Goal: Information Seeking & Learning: Compare options

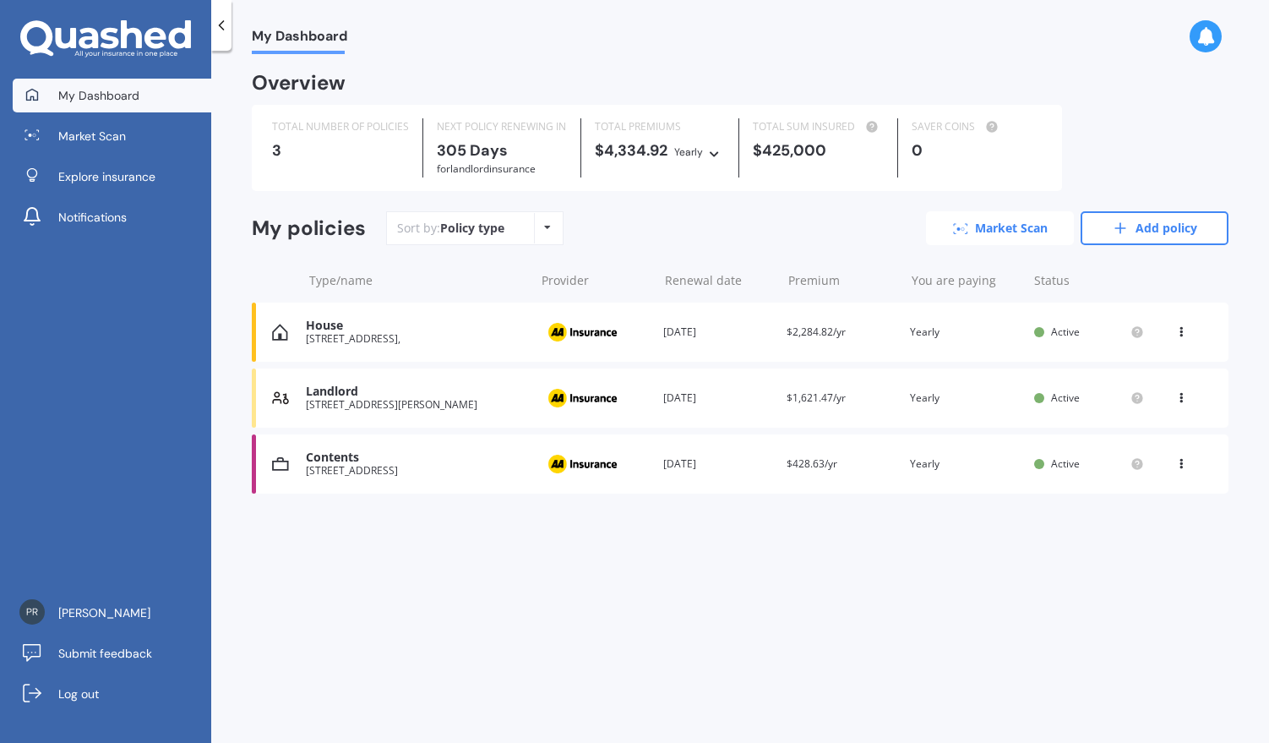
click at [1011, 233] on link "Market Scan" at bounding box center [1000, 228] width 148 height 34
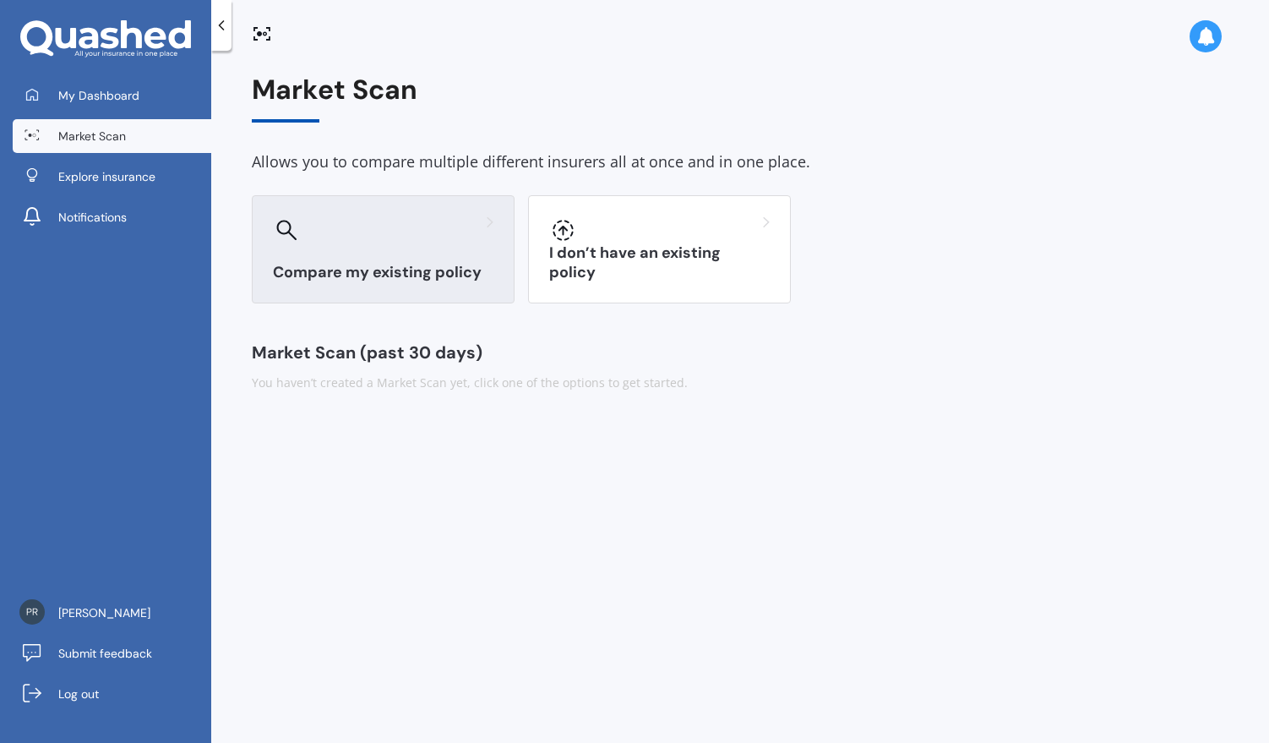
click at [389, 260] on div "Compare my existing policy" at bounding box center [383, 249] width 263 height 108
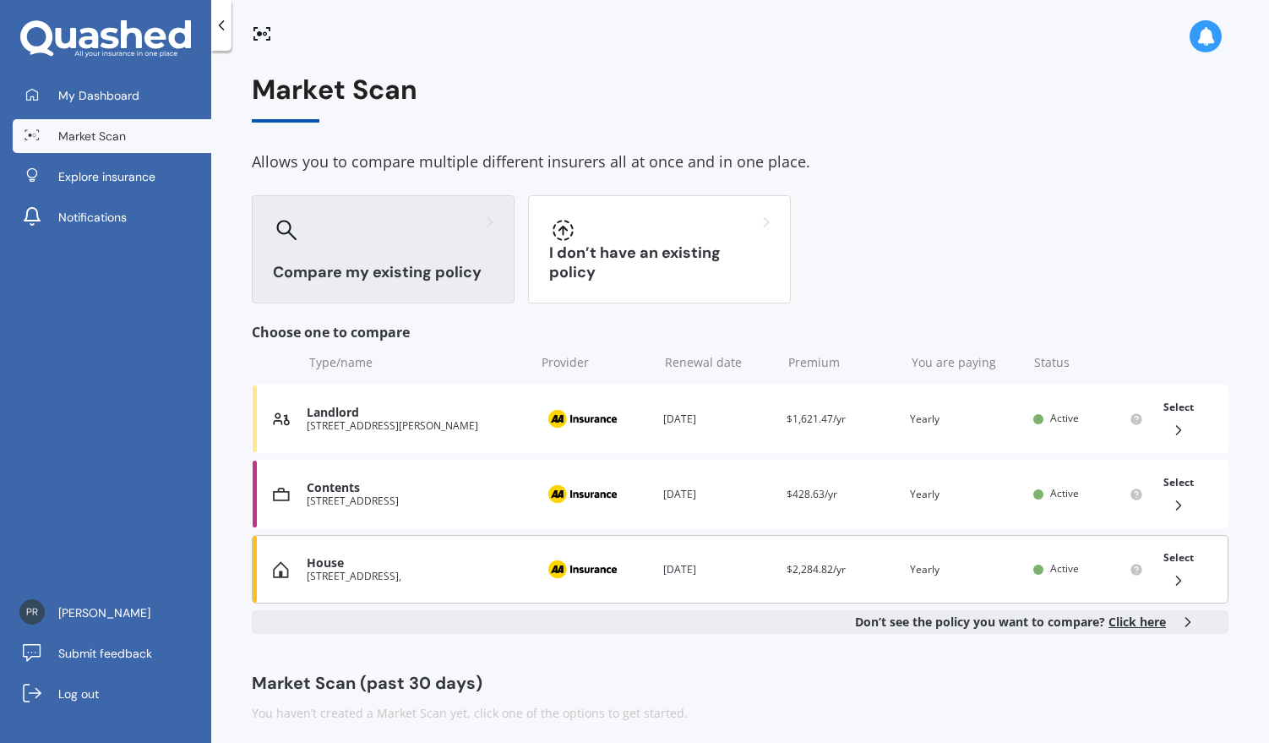
click at [375, 569] on div "House" at bounding box center [417, 563] width 220 height 14
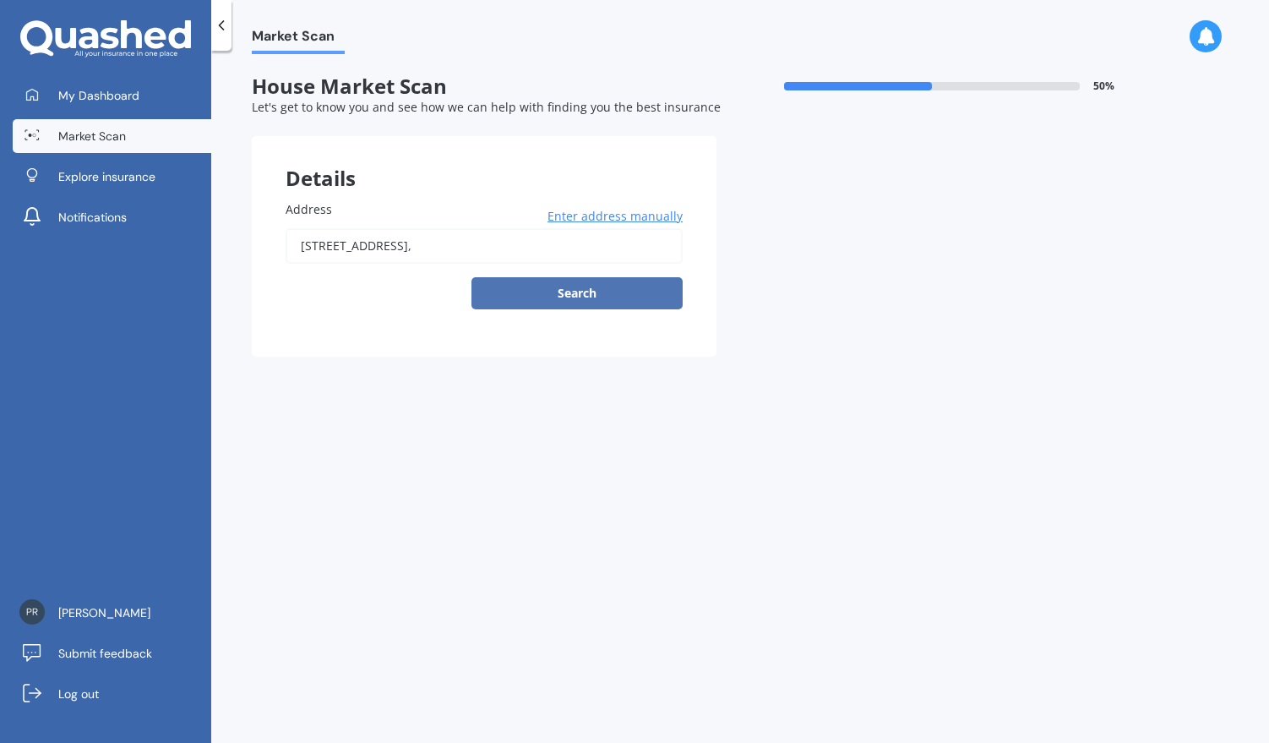
click at [586, 286] on button "Search" at bounding box center [576, 293] width 211 height 32
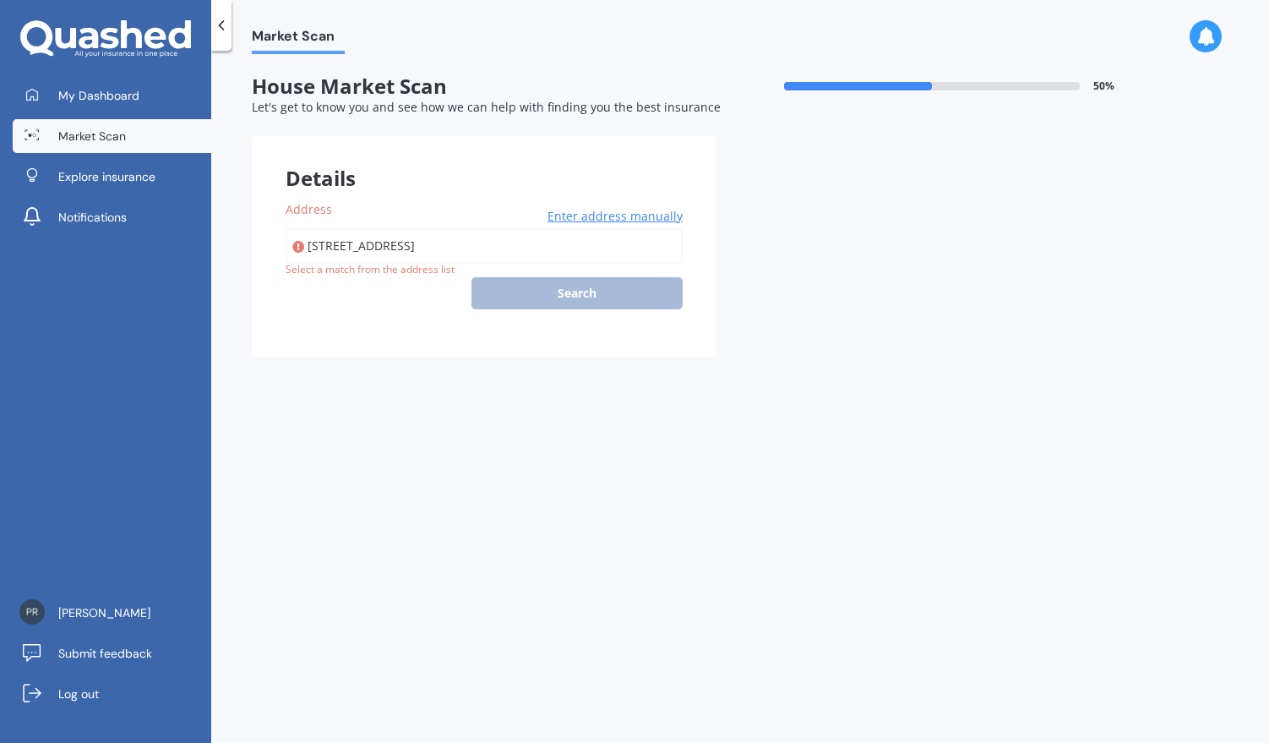
type input "[STREET_ADDRESS]"
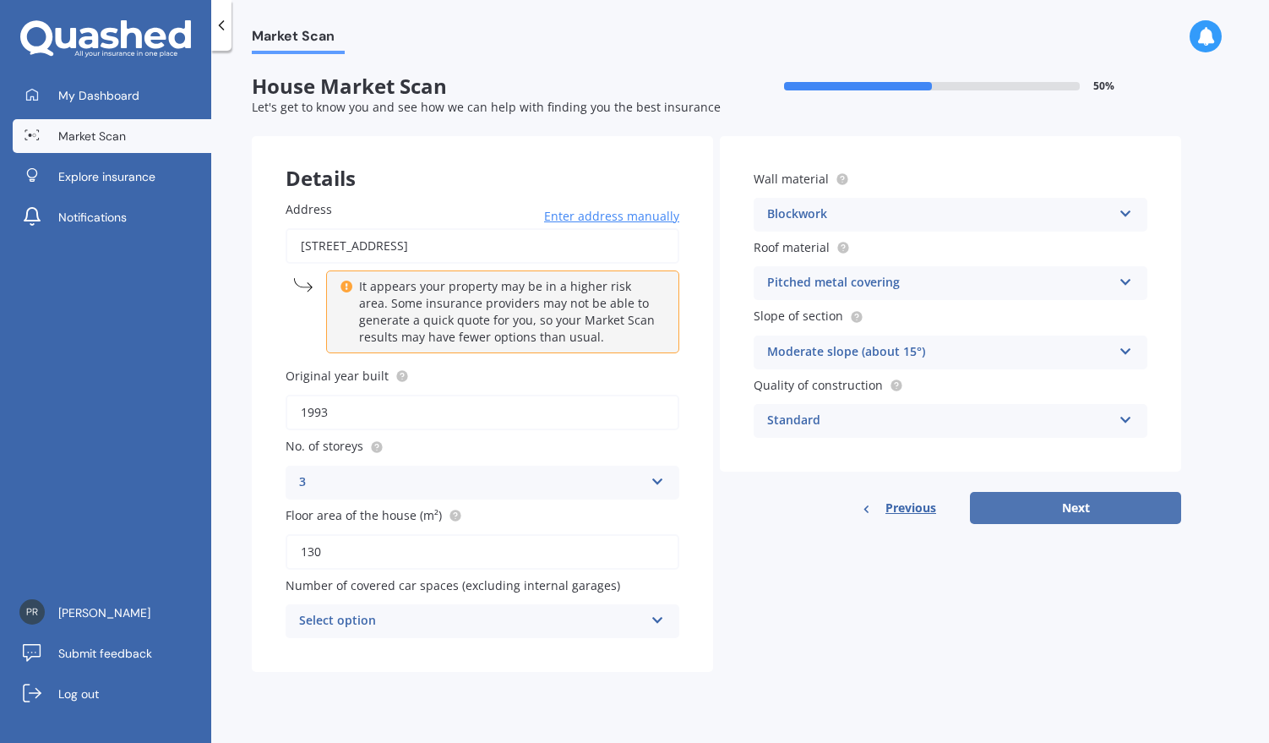
click at [1074, 506] on button "Next" at bounding box center [1075, 508] width 211 height 32
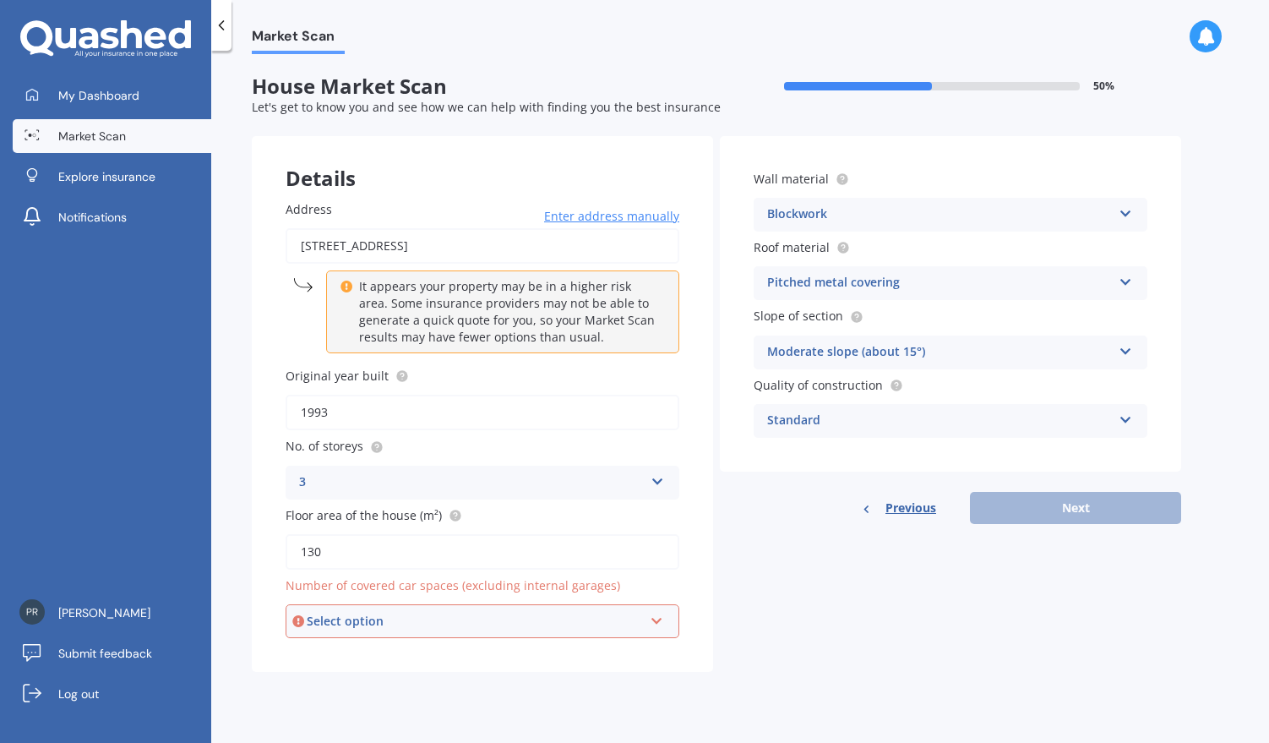
click at [417, 630] on div "Select option" at bounding box center [475, 621] width 336 height 19
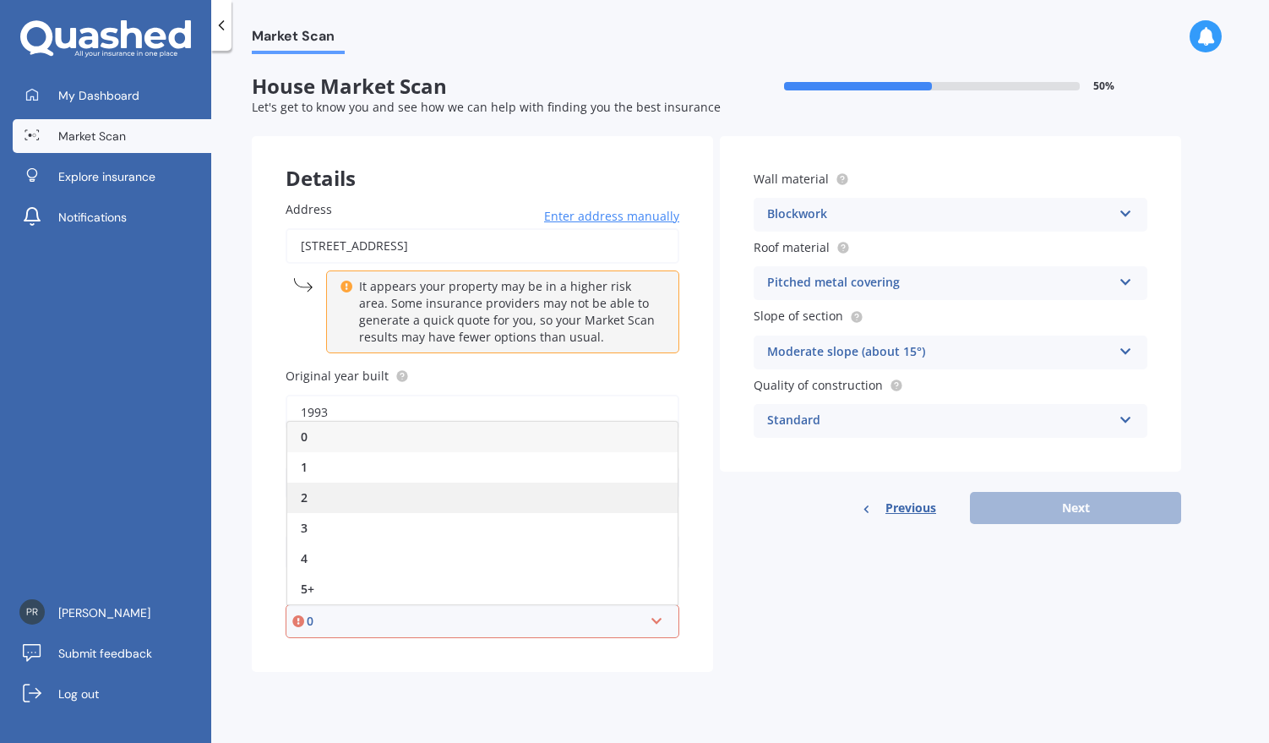
click at [401, 491] on div "2" at bounding box center [482, 497] width 390 height 30
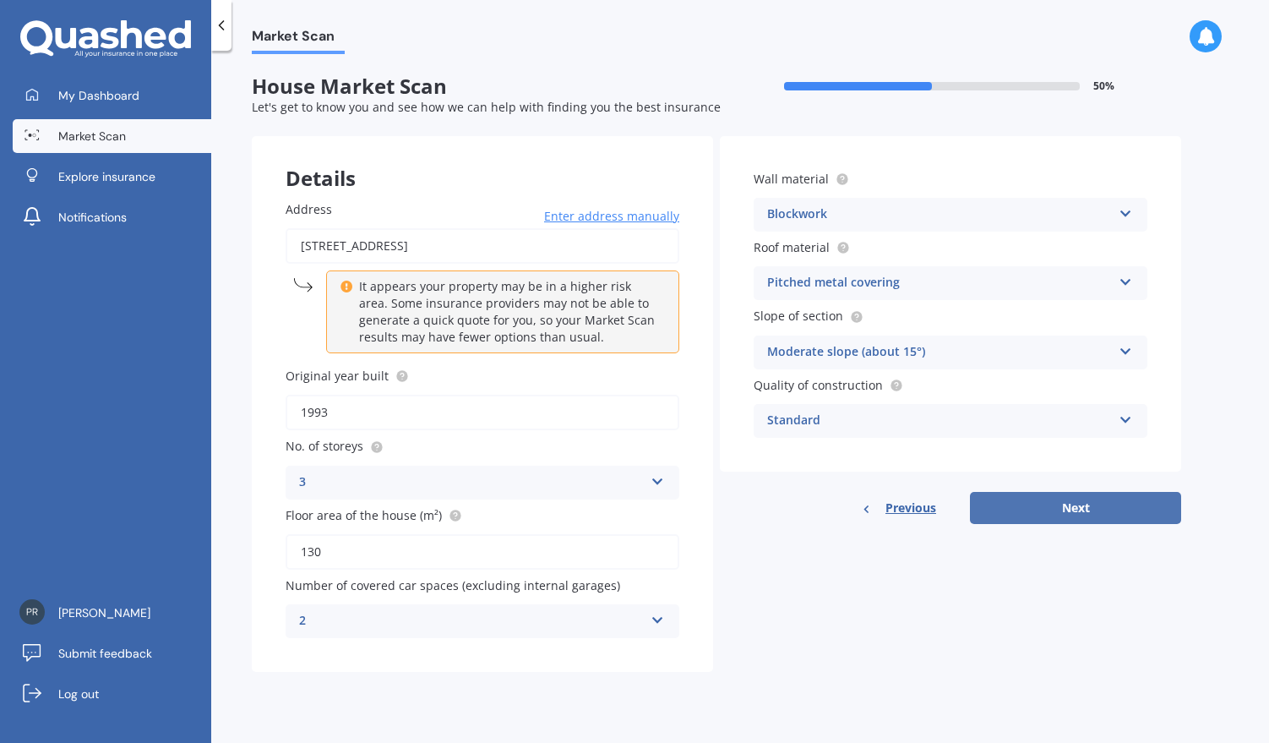
click at [1032, 514] on button "Next" at bounding box center [1075, 508] width 211 height 32
select select "21"
select select "04"
select select "1967"
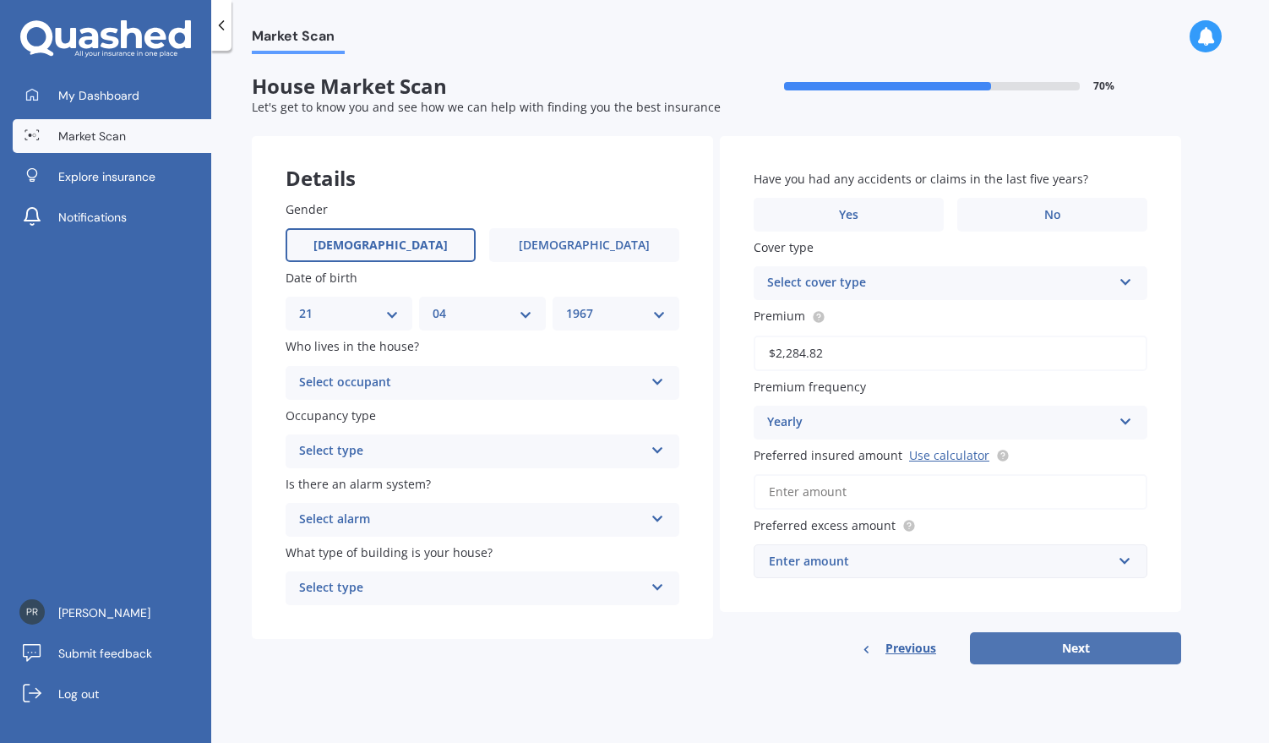
click at [1059, 652] on button "Next" at bounding box center [1075, 648] width 211 height 32
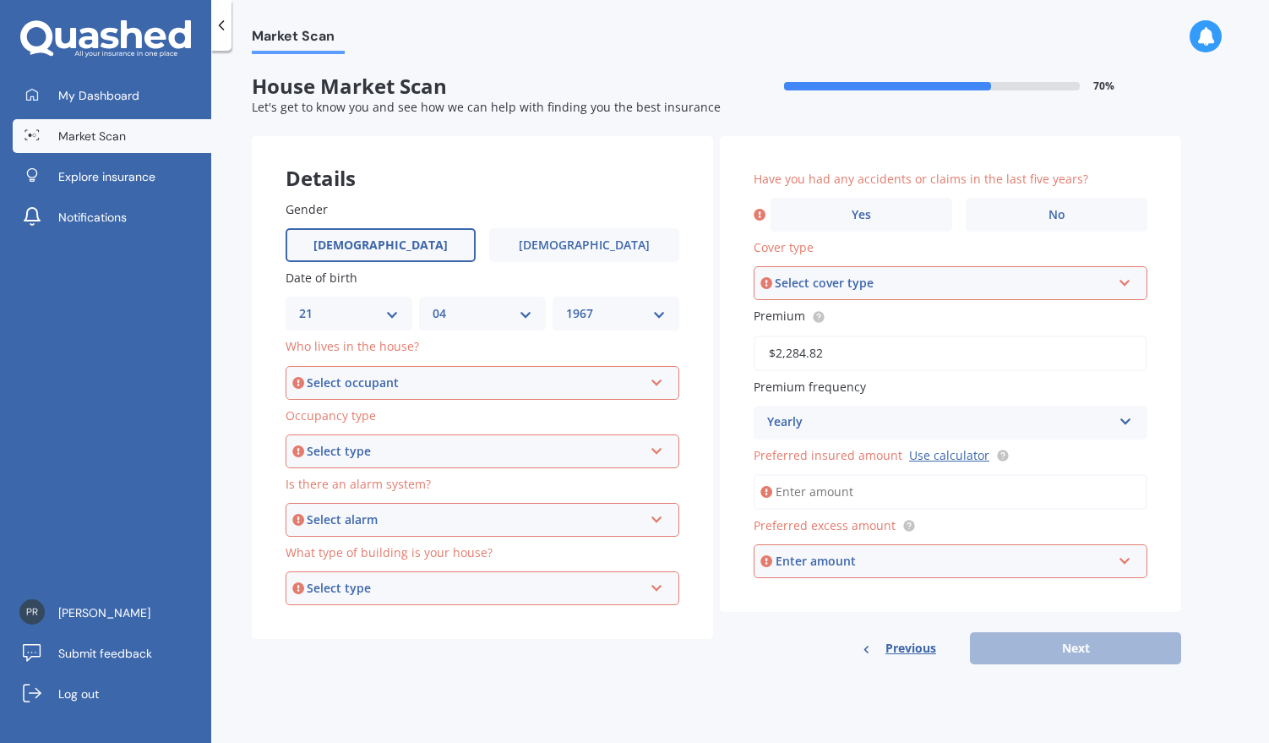
click at [448, 388] on div "Select occupant" at bounding box center [475, 382] width 336 height 19
click at [421, 410] on div "Owner" at bounding box center [482, 415] width 390 height 30
click at [422, 452] on div "Select type" at bounding box center [475, 451] width 336 height 19
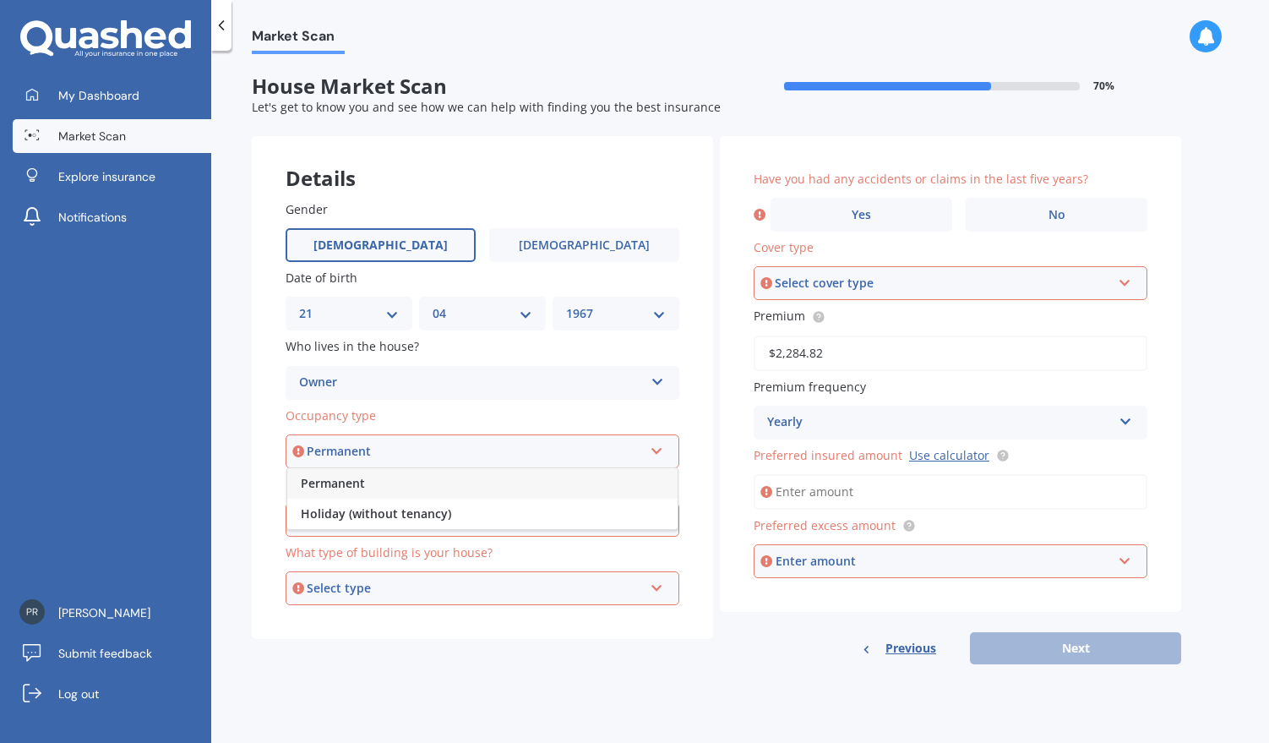
click at [395, 483] on div "Permanent" at bounding box center [482, 483] width 390 height 30
click at [414, 522] on div "Select alarm" at bounding box center [475, 519] width 336 height 19
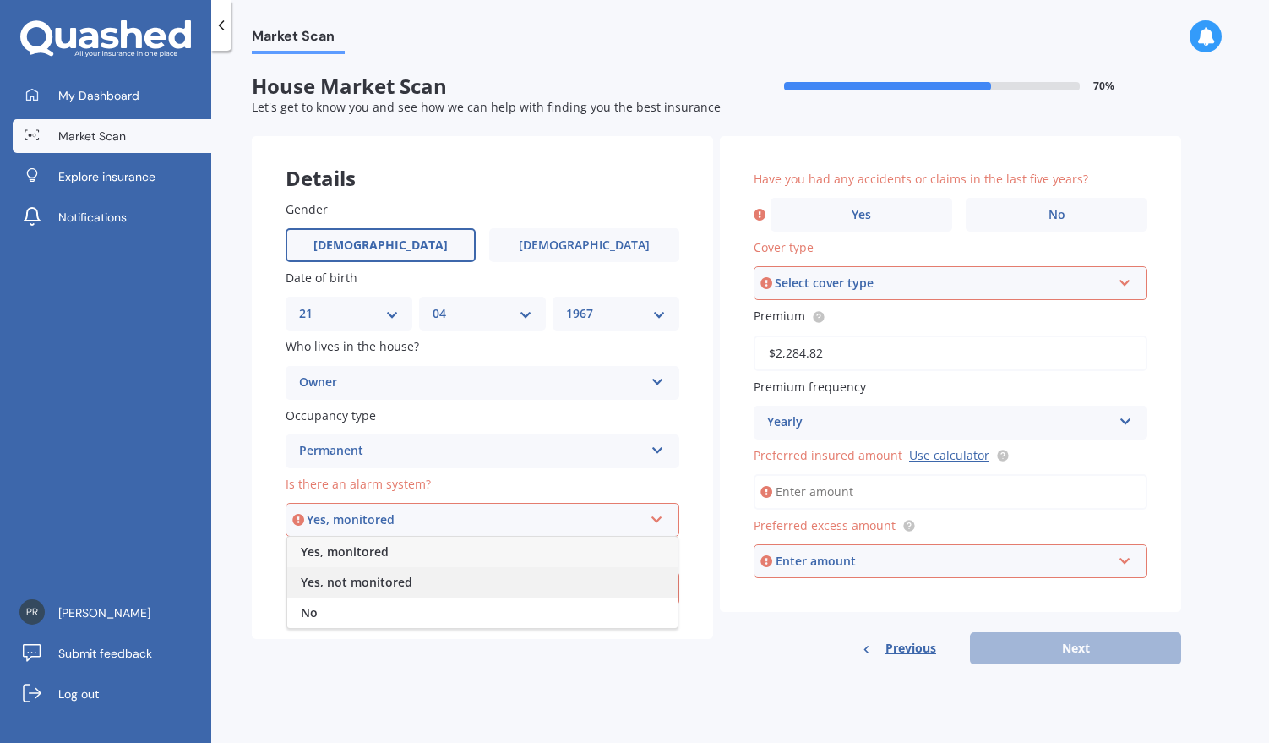
click at [401, 578] on span "Yes, not monitored" at bounding box center [357, 582] width 112 height 16
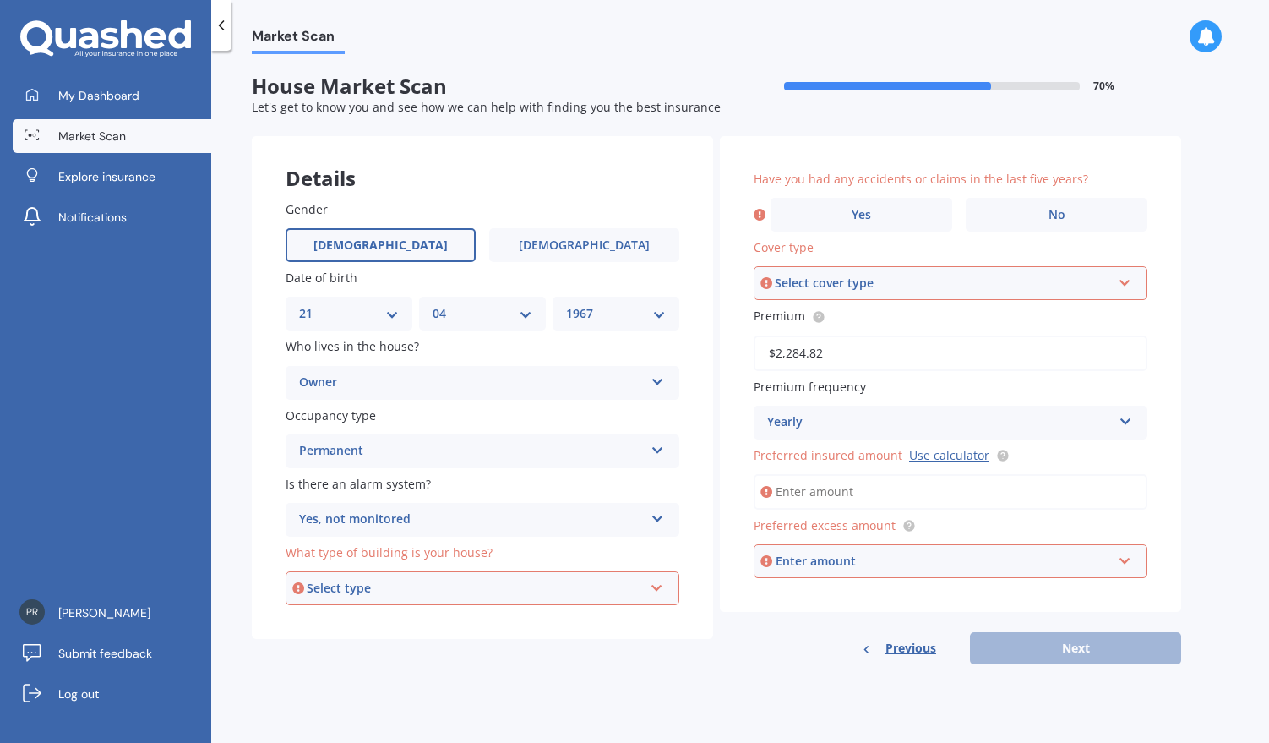
click at [441, 594] on div "Select type" at bounding box center [475, 588] width 336 height 19
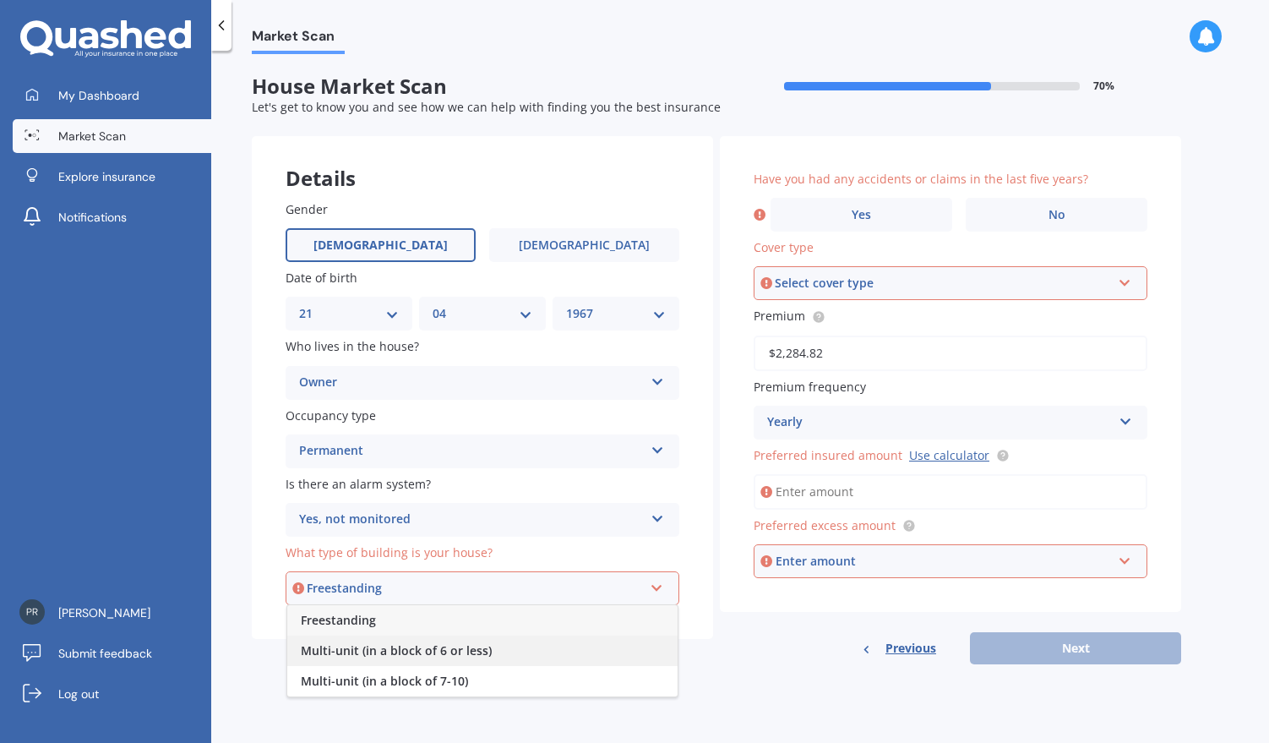
click at [490, 651] on div "Multi-unit (in a block of 6 or less)" at bounding box center [482, 650] width 390 height 30
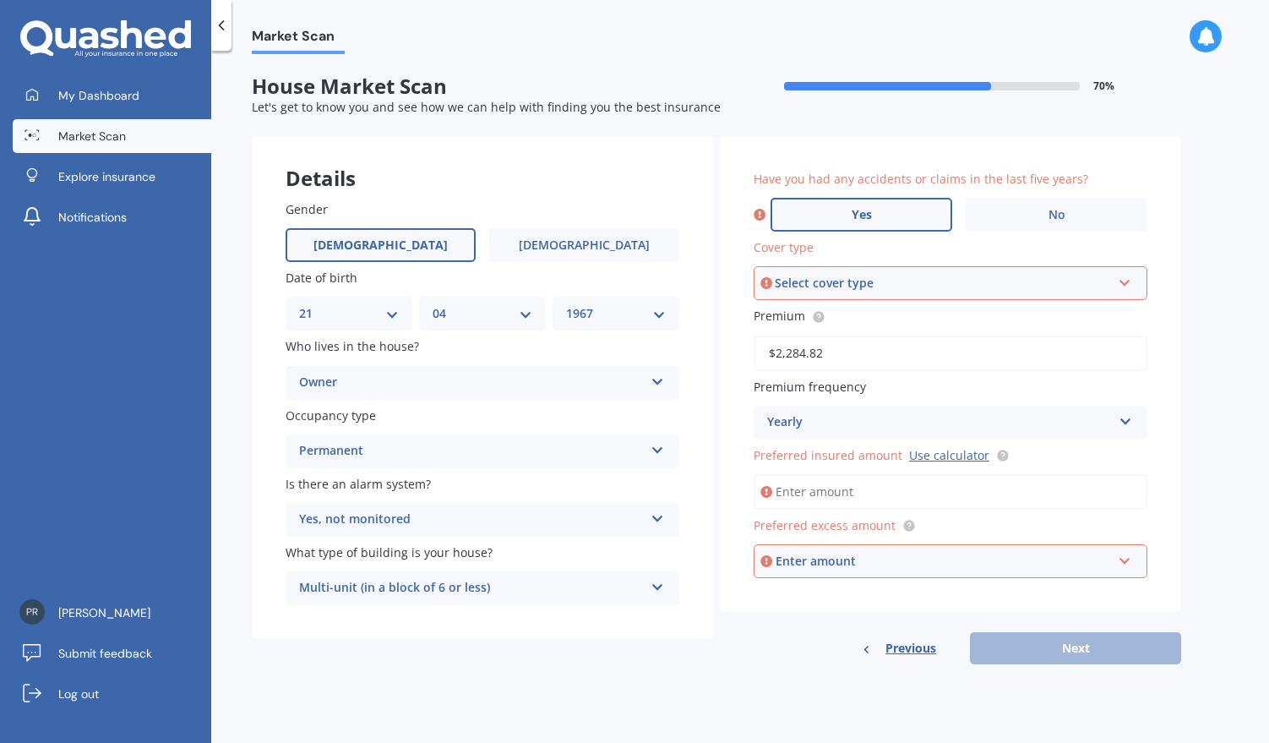
click at [870, 210] on span "Yes" at bounding box center [862, 215] width 20 height 14
click at [0, 0] on input "Yes" at bounding box center [0, 0] width 0 height 0
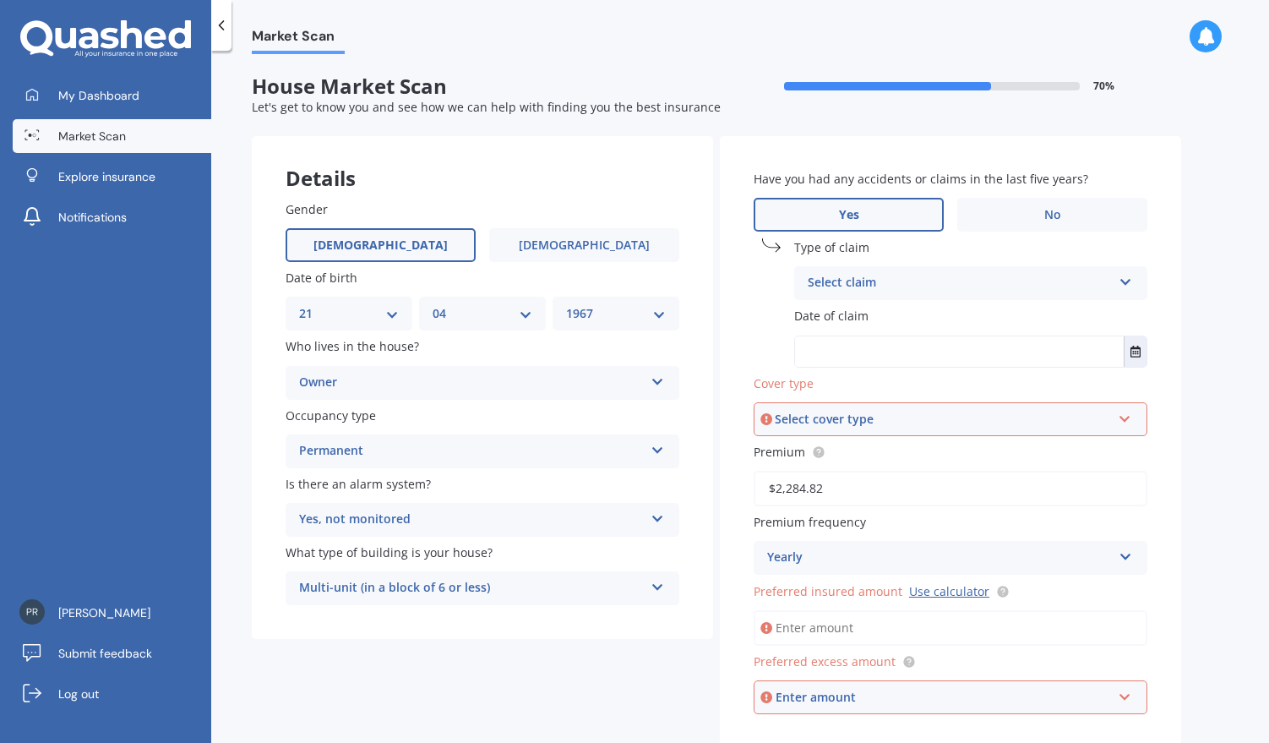
click at [898, 281] on div "Select claim" at bounding box center [960, 283] width 304 height 20
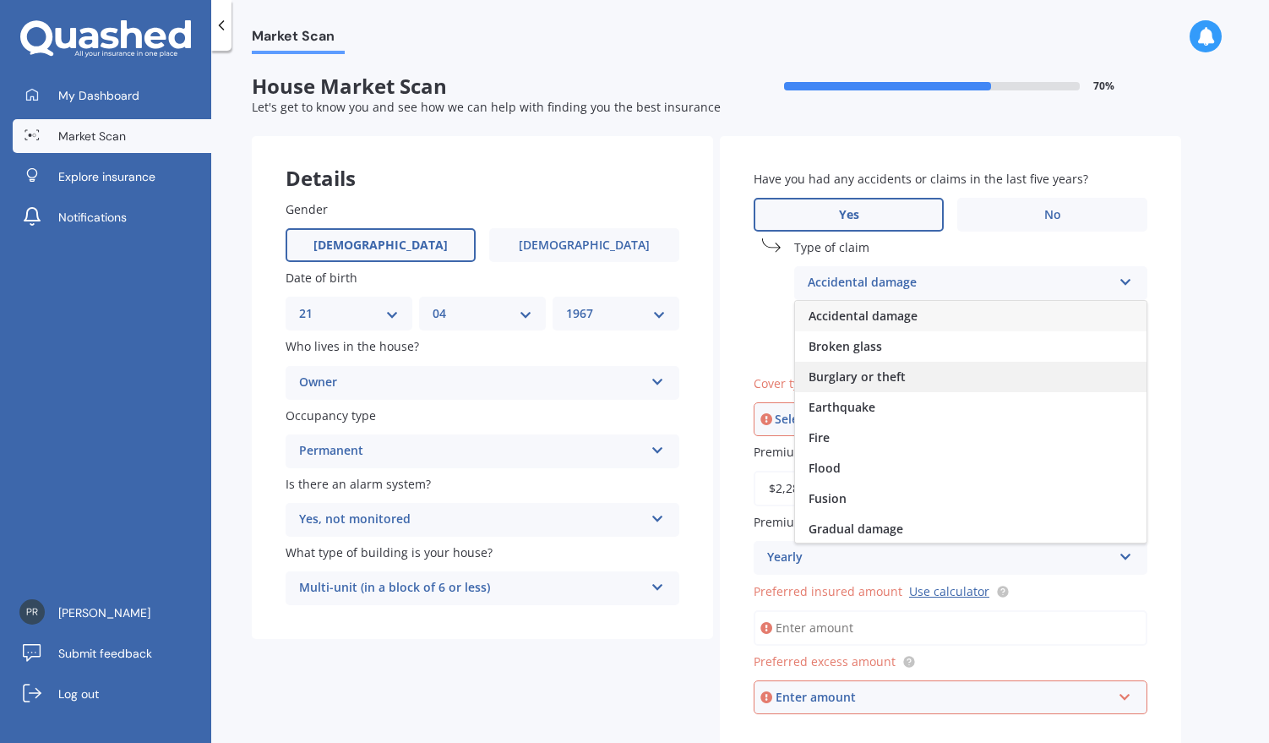
click at [890, 369] on div "Burglary or theft" at bounding box center [970, 377] width 351 height 30
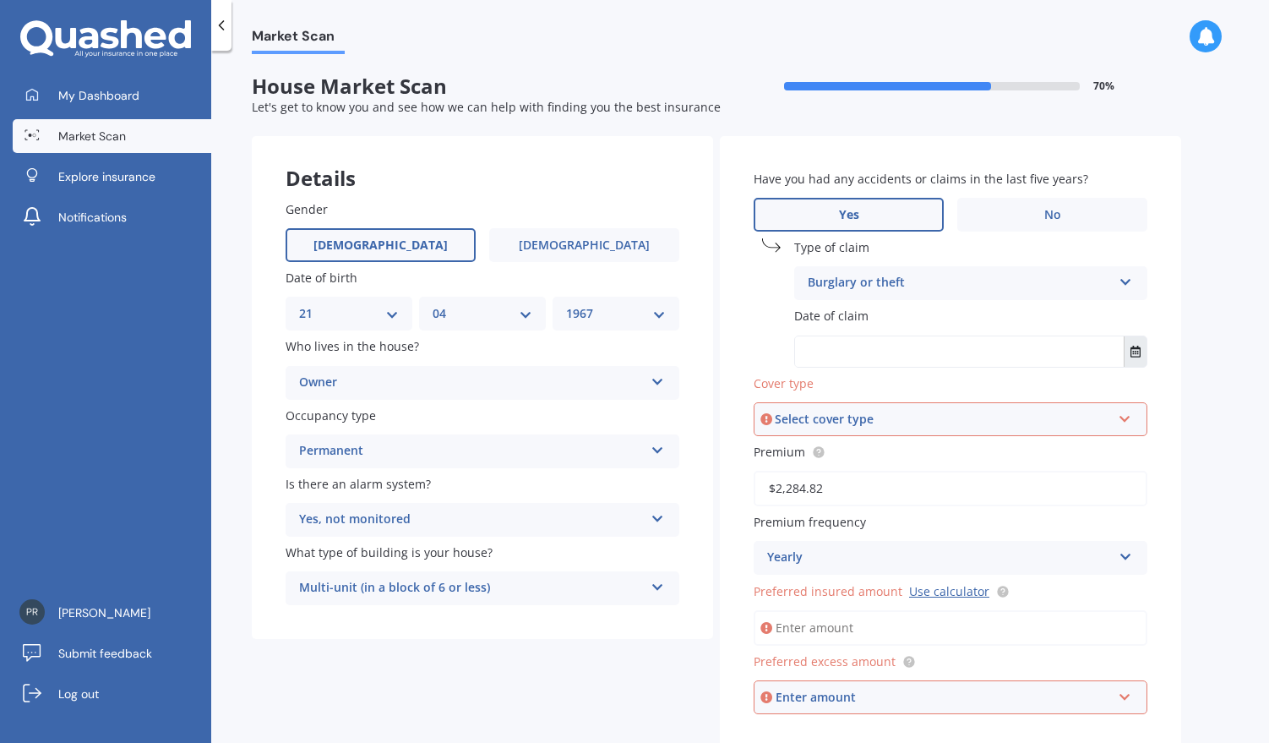
click at [1134, 353] on icon "Select date" at bounding box center [1135, 352] width 10 height 12
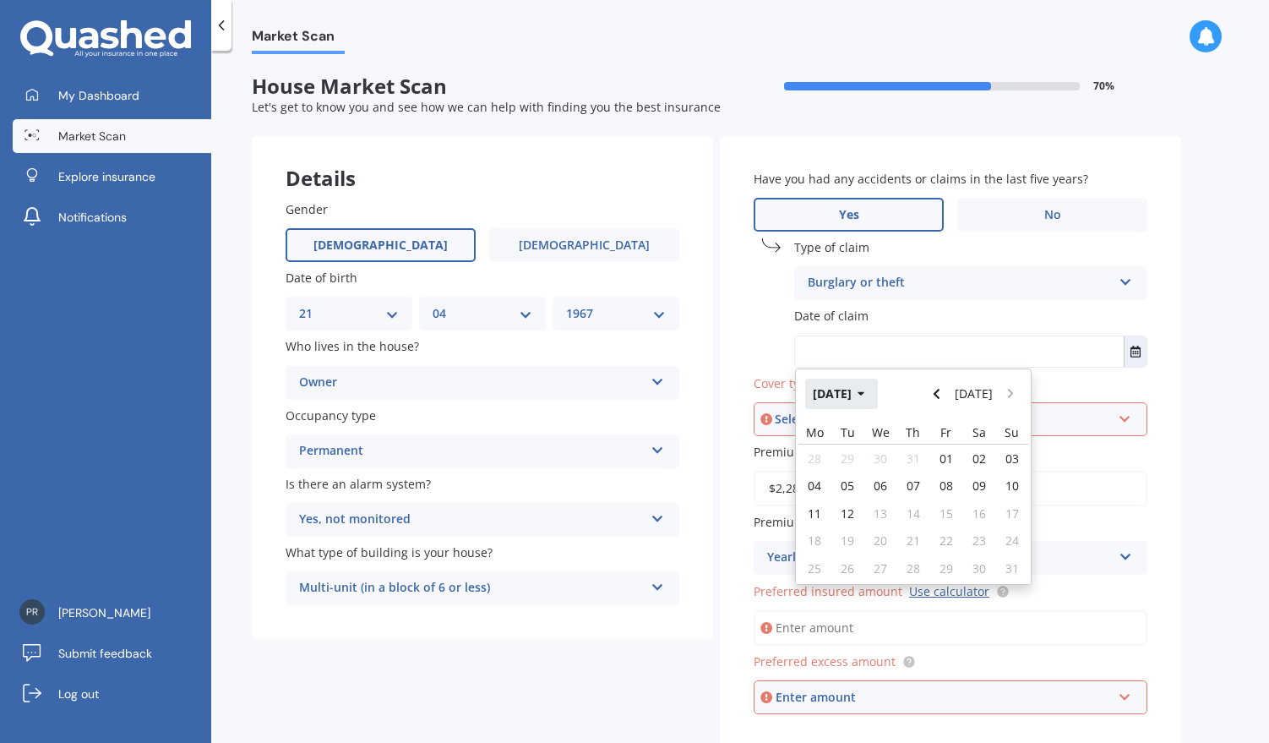
click at [865, 396] on icon "button" at bounding box center [862, 394] width 8 height 12
click at [845, 391] on button "2025" at bounding box center [835, 394] width 61 height 30
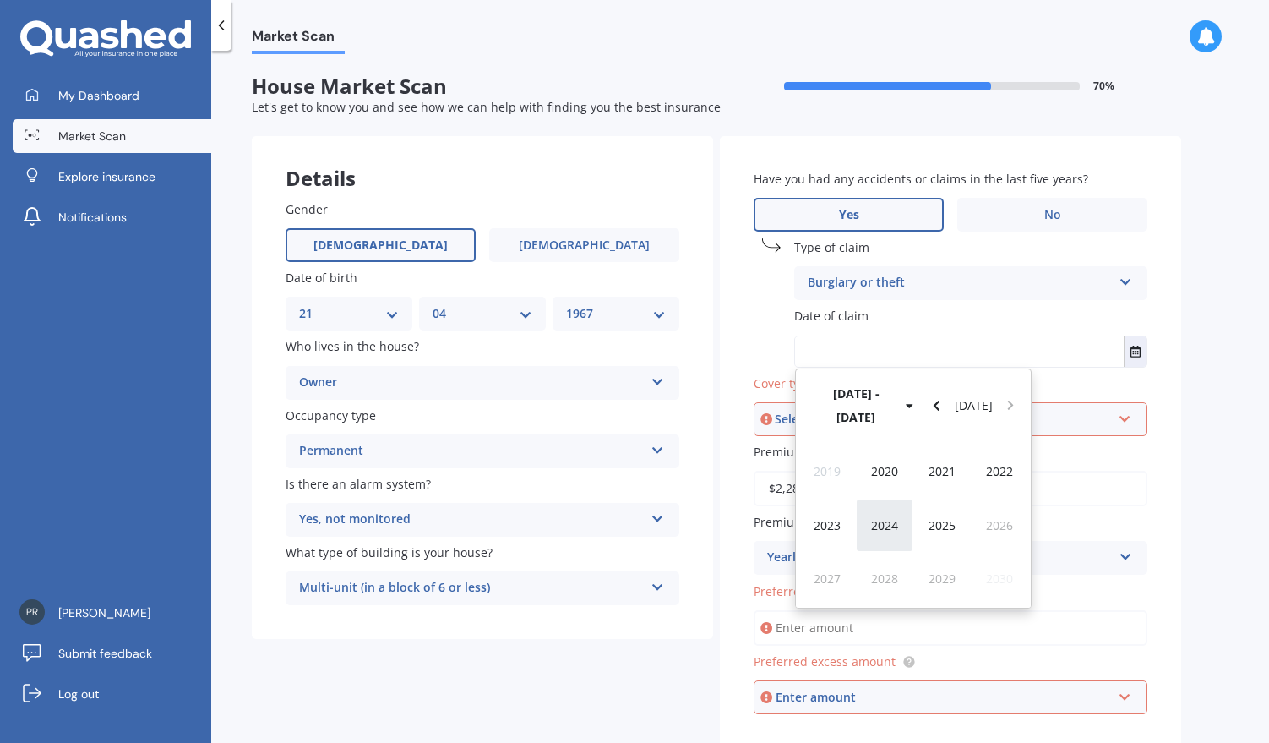
click at [880, 517] on span "2024" at bounding box center [884, 525] width 27 height 16
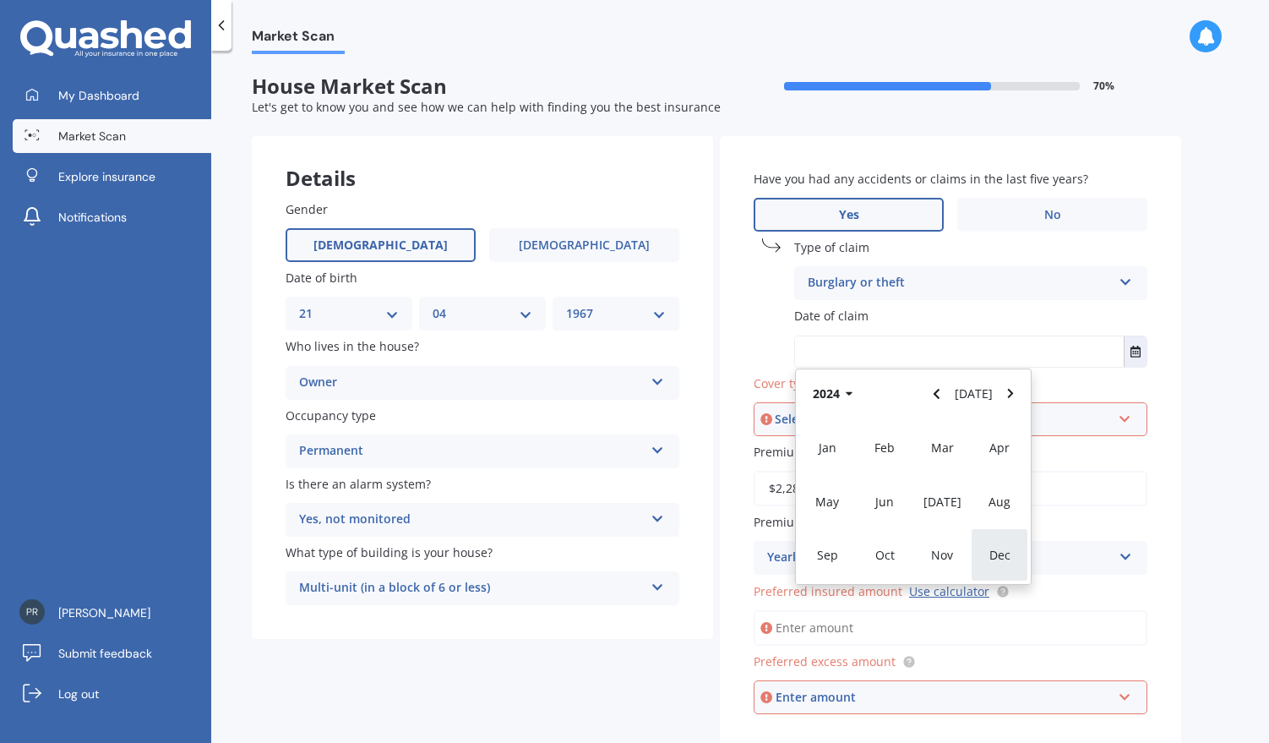
click at [996, 552] on span "Dec" at bounding box center [999, 555] width 21 height 16
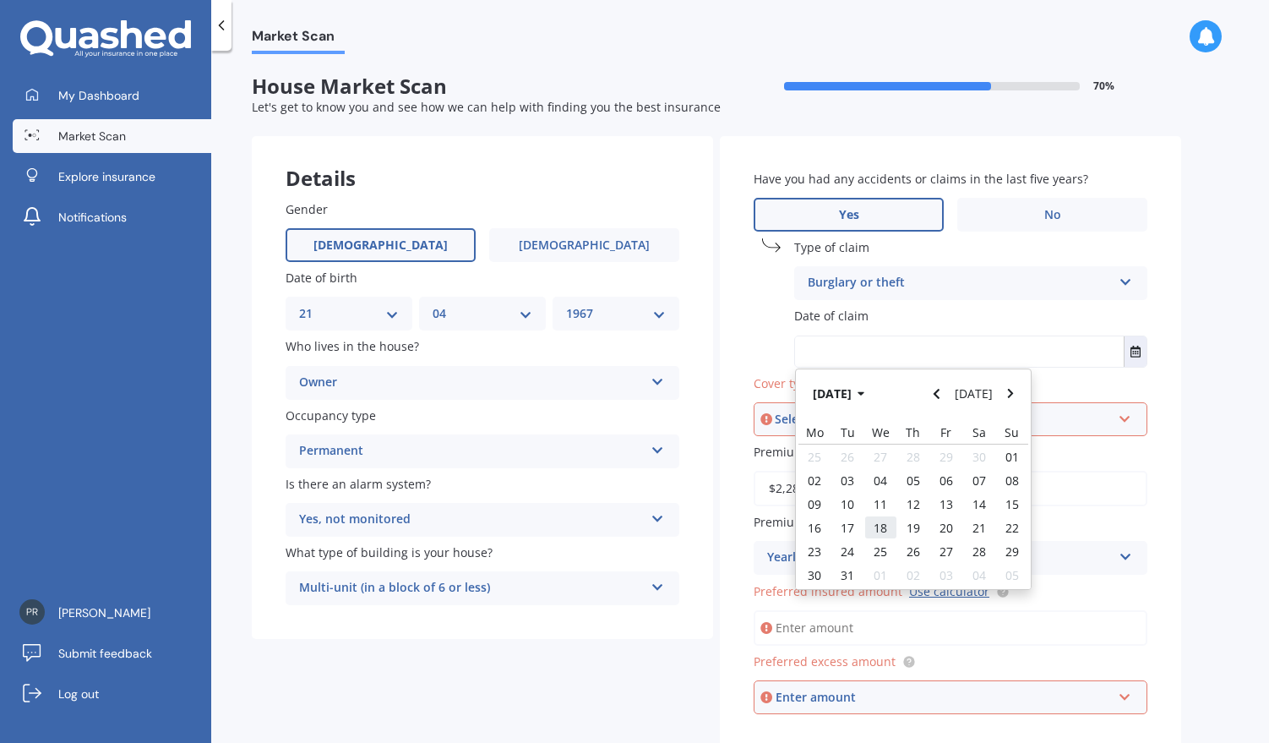
click at [885, 535] on span "18" at bounding box center [881, 528] width 14 height 16
type input "18/12/2024"
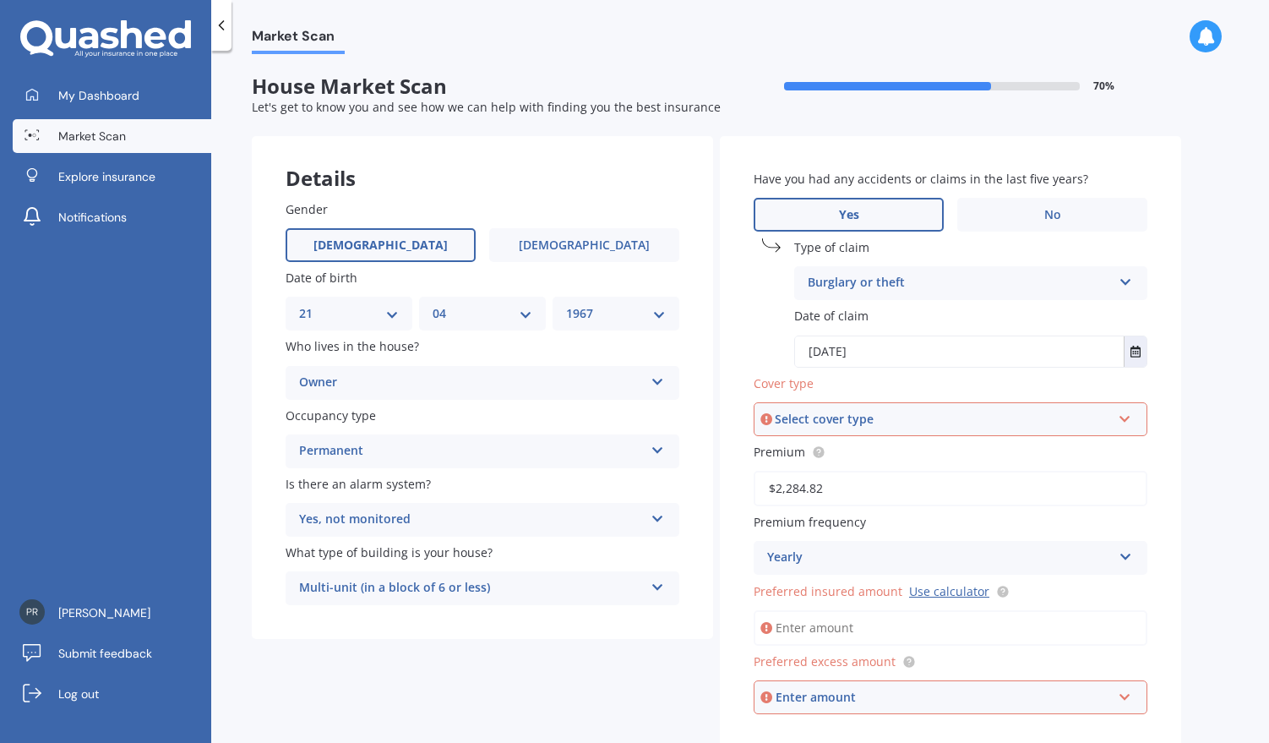
click at [913, 417] on div "Select cover type" at bounding box center [943, 419] width 336 height 19
click at [885, 455] on span "Home Insurance Policy" at bounding box center [835, 451] width 133 height 16
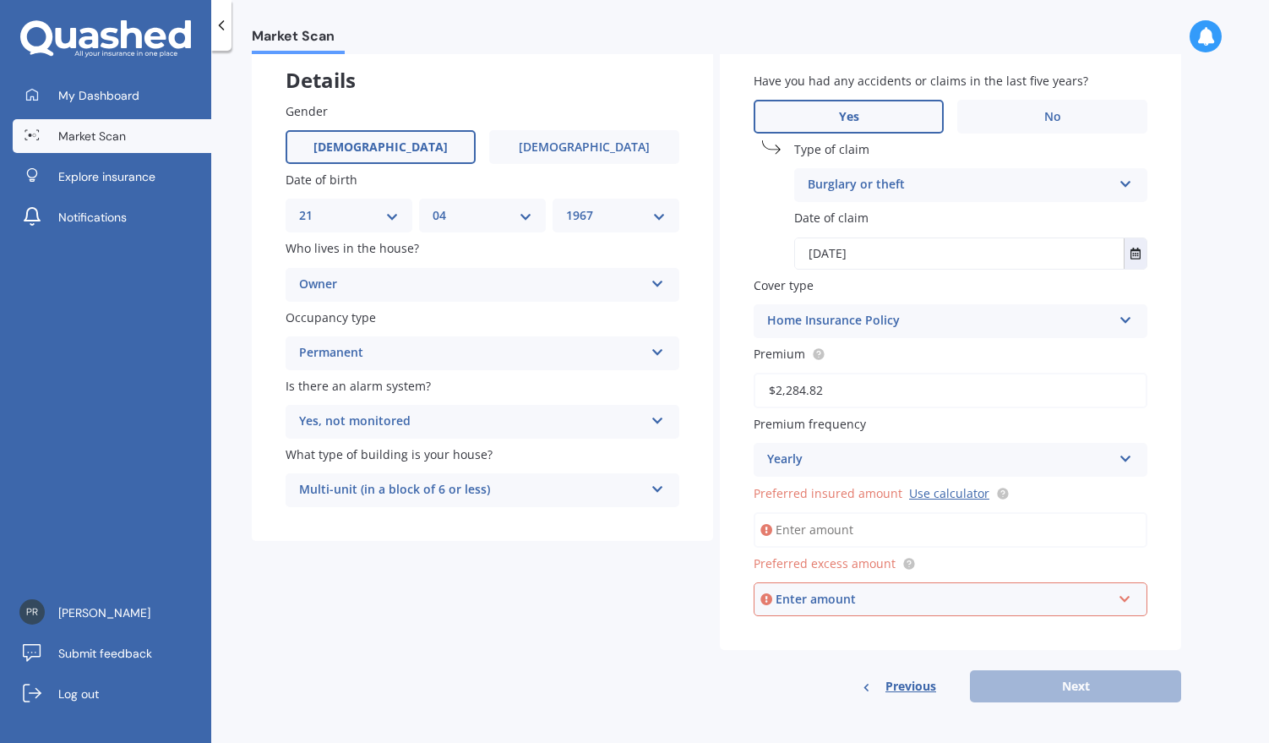
scroll to position [103, 0]
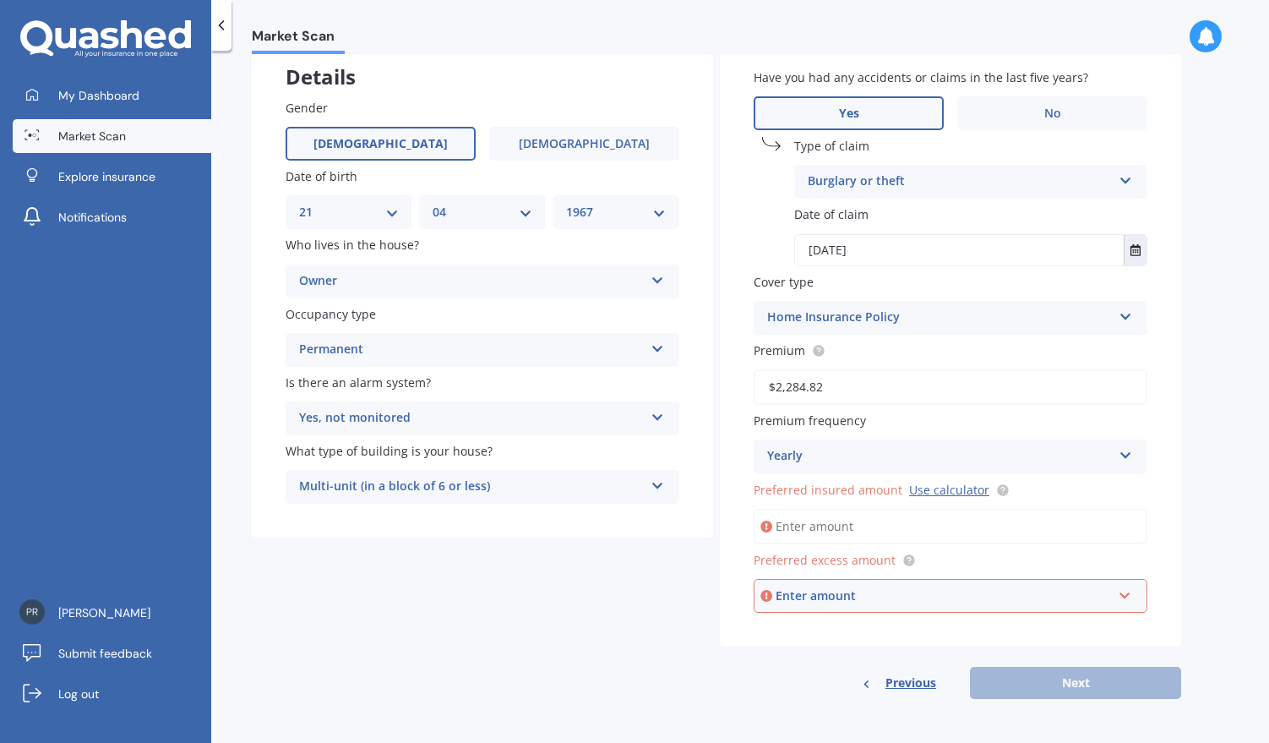
click at [896, 525] on input "Preferred insured amount Use calculator" at bounding box center [951, 526] width 394 height 35
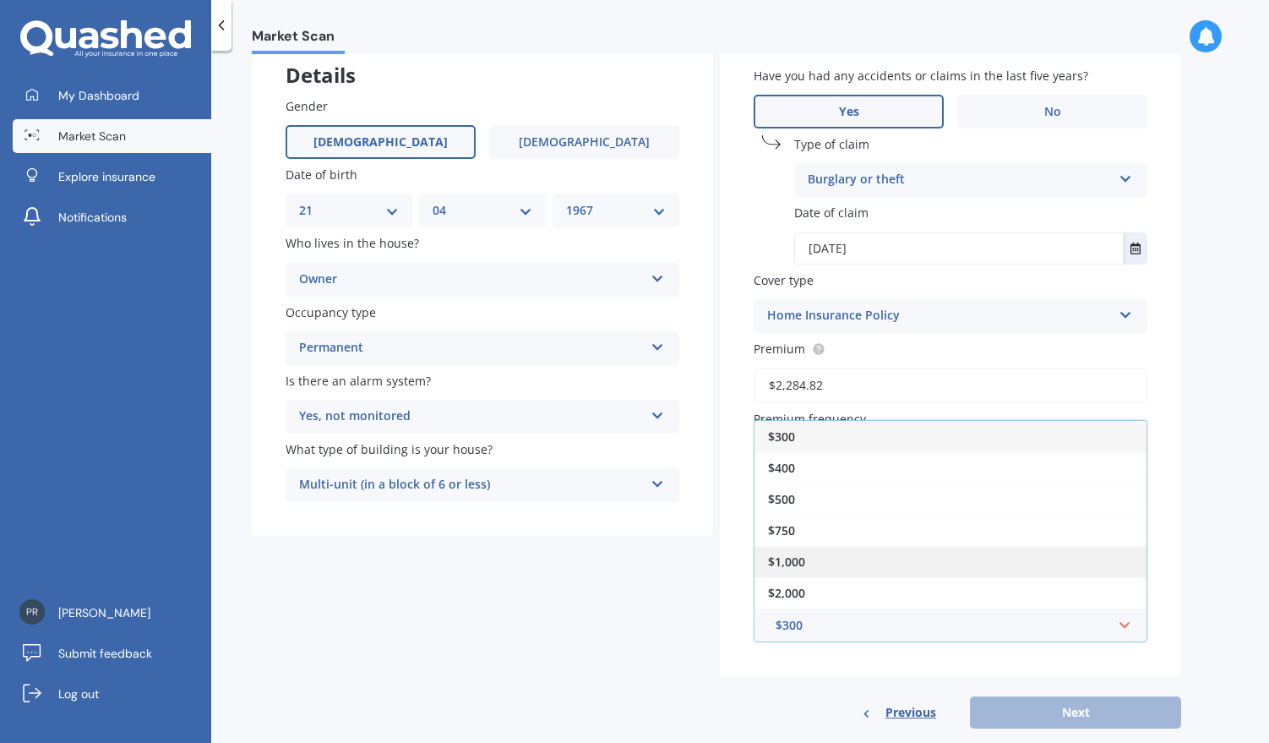
click at [847, 569] on div "$1,000" at bounding box center [950, 561] width 392 height 31
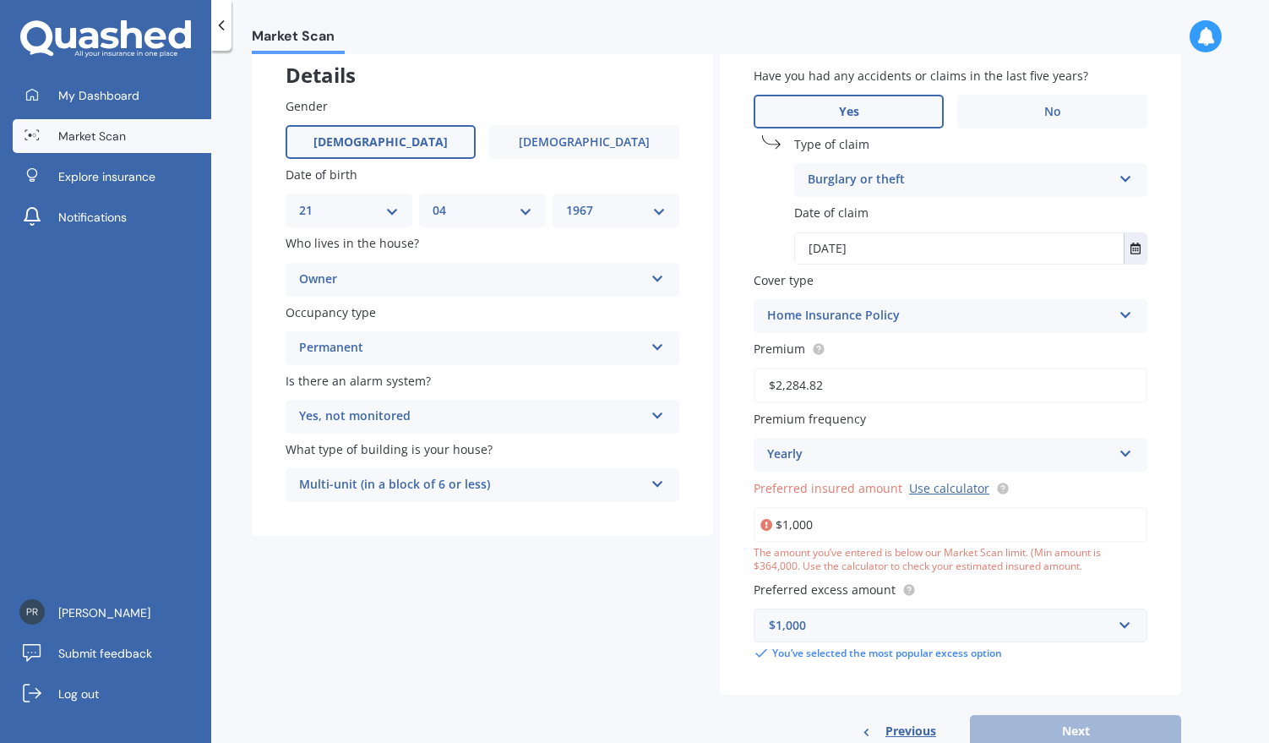
scroll to position [154, 0]
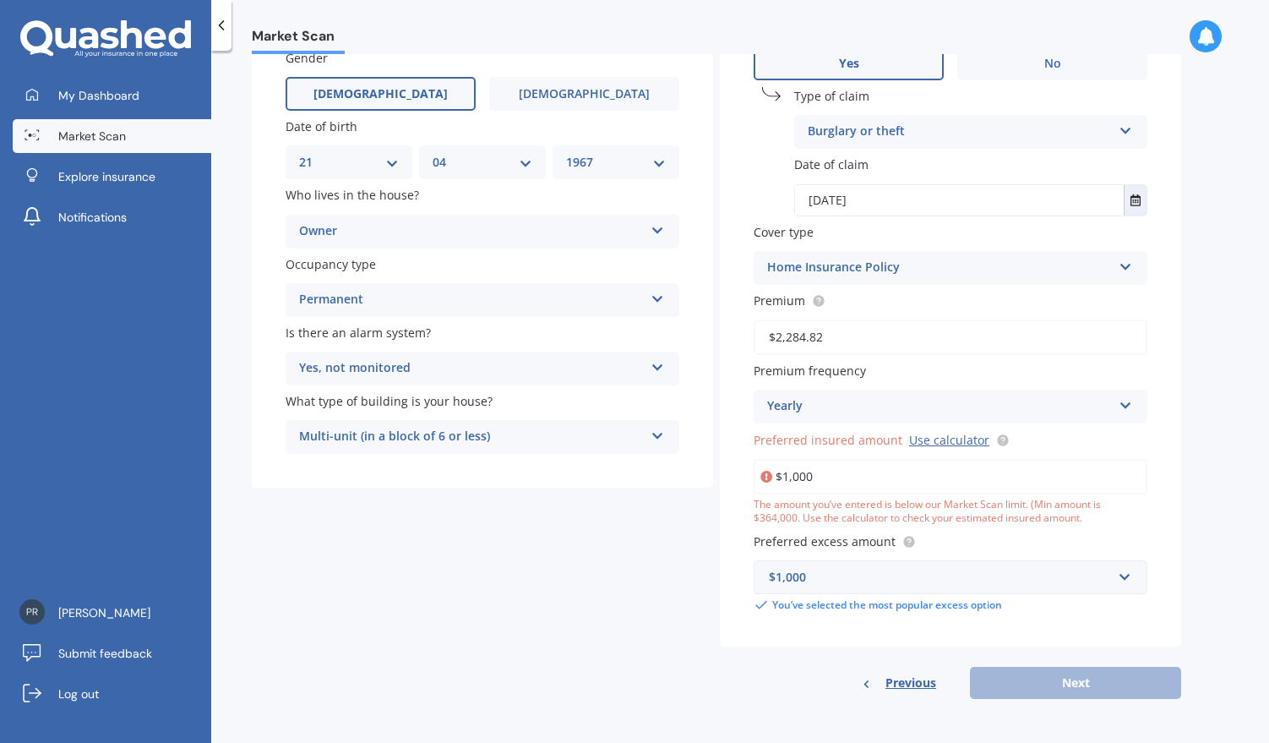
click at [825, 475] on input "$1,000" at bounding box center [951, 476] width 394 height 35
drag, startPoint x: 837, startPoint y: 477, endPoint x: 732, endPoint y: 462, distance: 106.7
click at [754, 462] on input "$1,000" at bounding box center [951, 476] width 394 height 35
type input "$5"
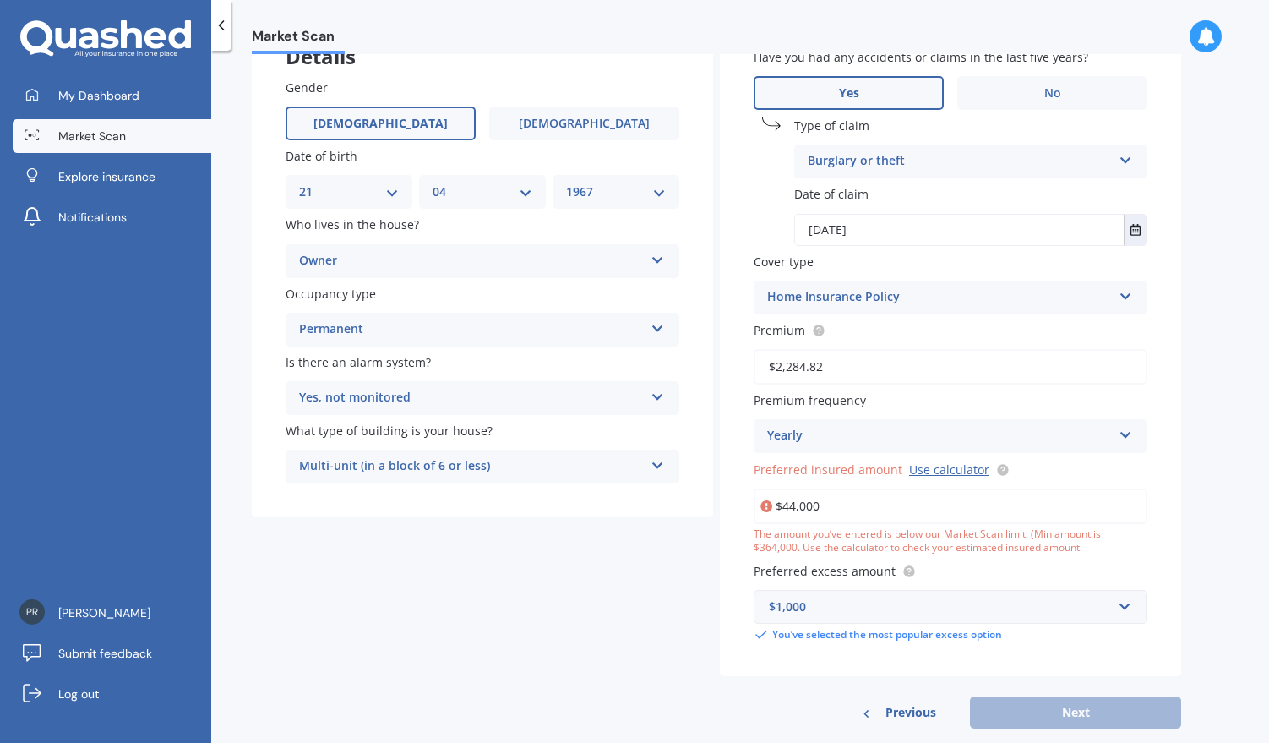
type input "$440,000"
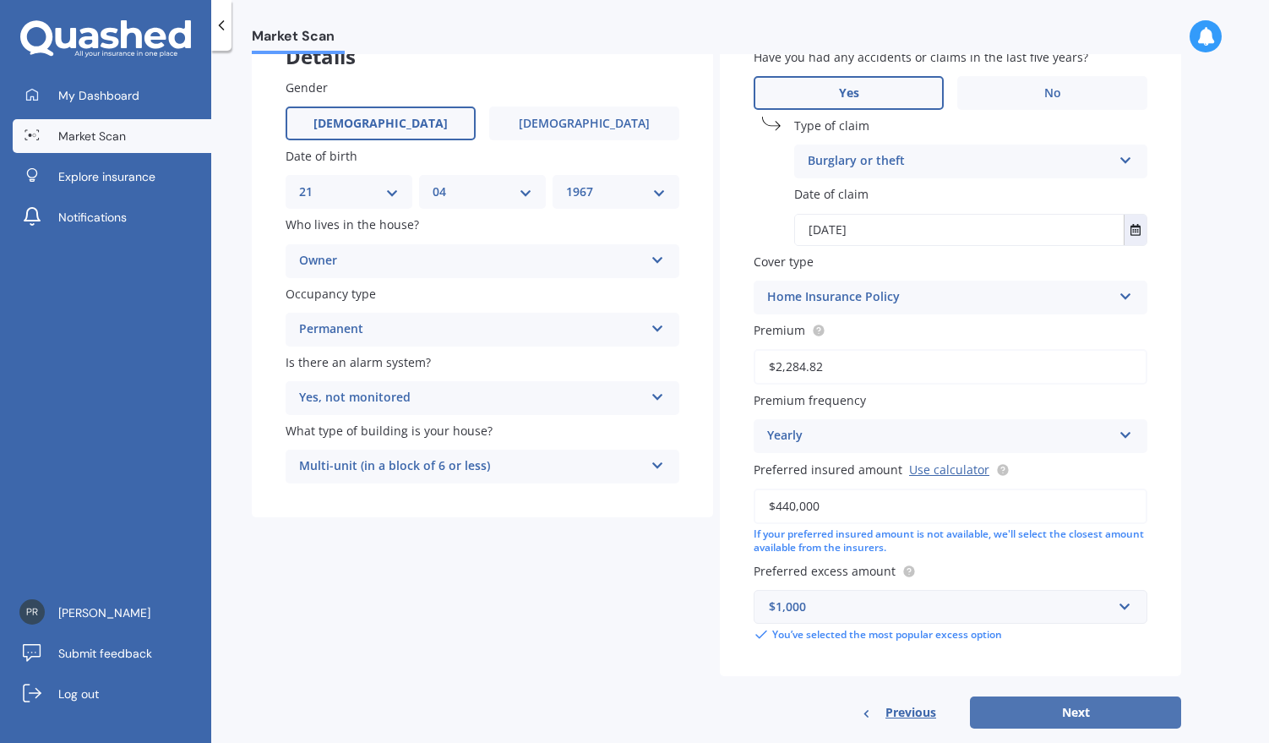
click at [1067, 711] on button "Next" at bounding box center [1075, 712] width 211 height 32
select select "21"
select select "04"
select select "1967"
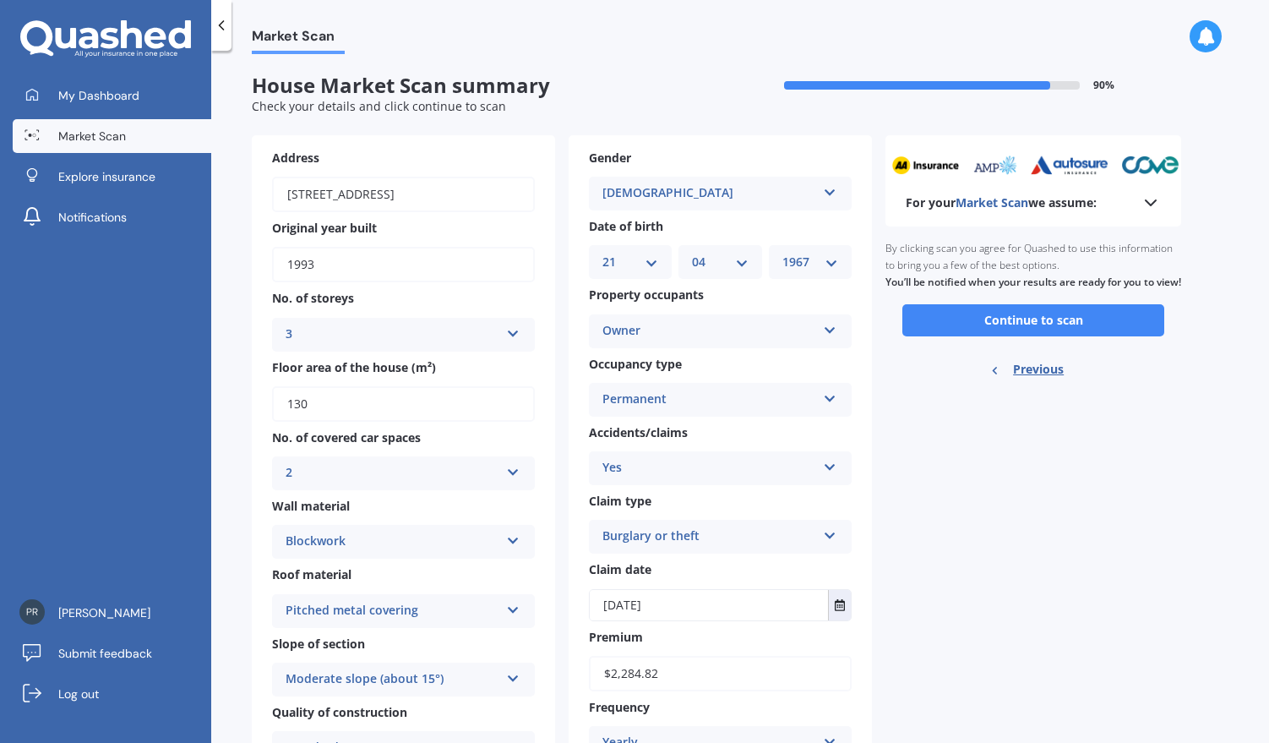
scroll to position [0, 0]
click at [1032, 337] on button "Continue to scan" at bounding box center [1033, 321] width 262 height 32
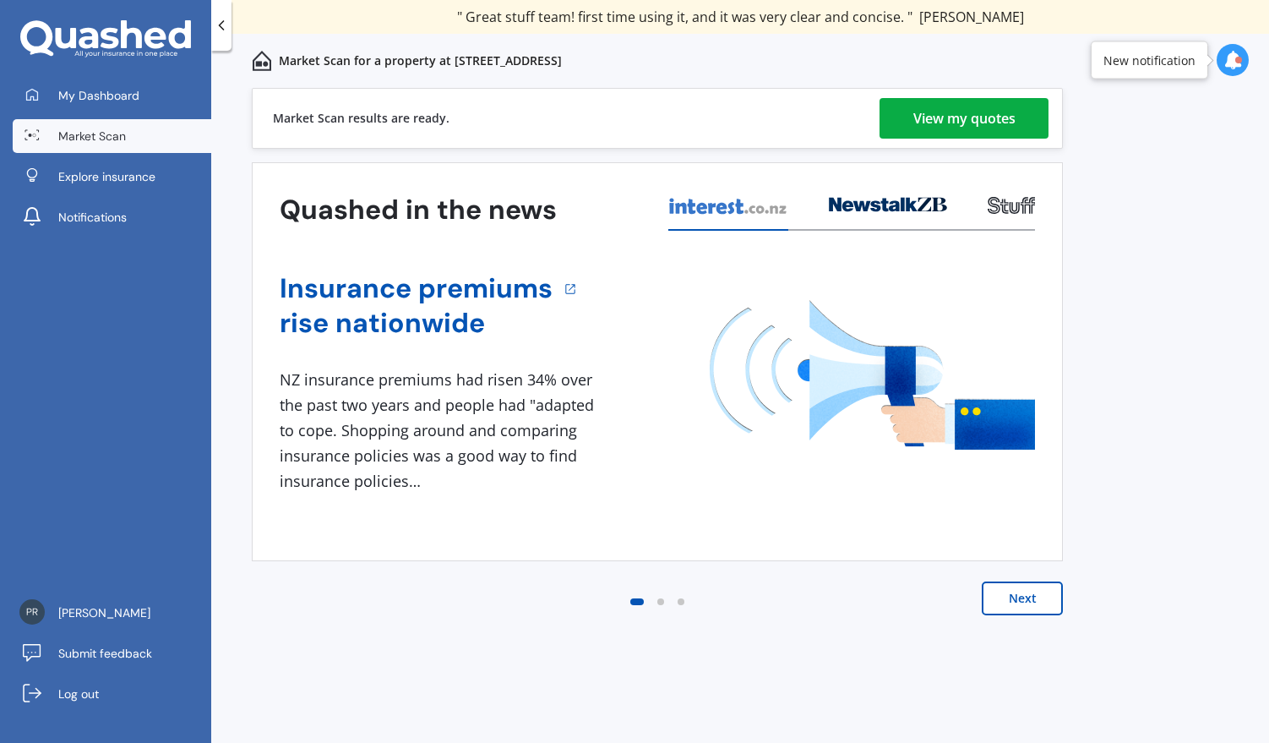
click at [1021, 598] on button "Next" at bounding box center [1022, 598] width 81 height 34
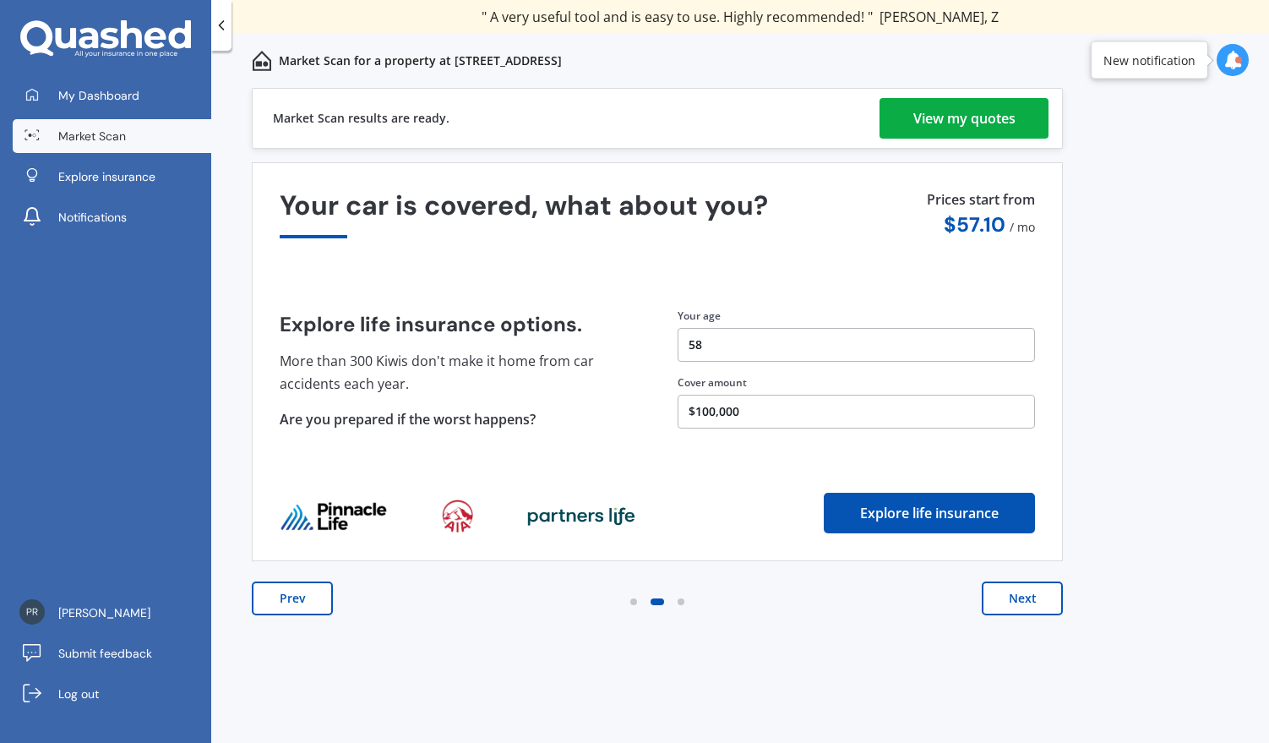
click at [944, 116] on div "View my quotes" at bounding box center [964, 118] width 102 height 41
